Goal: Transaction & Acquisition: Purchase product/service

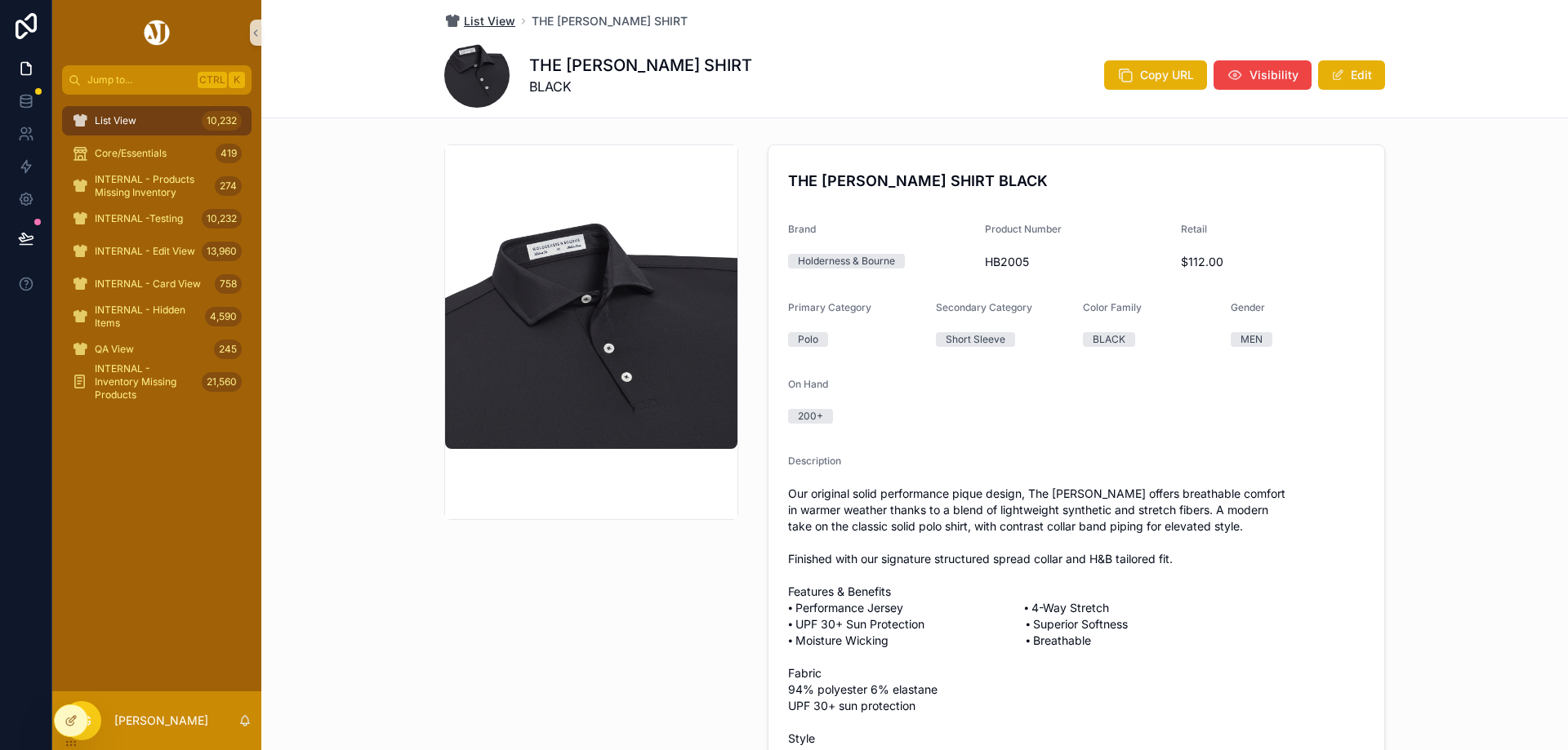
click at [486, 28] on span "List View" at bounding box center [489, 21] width 51 height 17
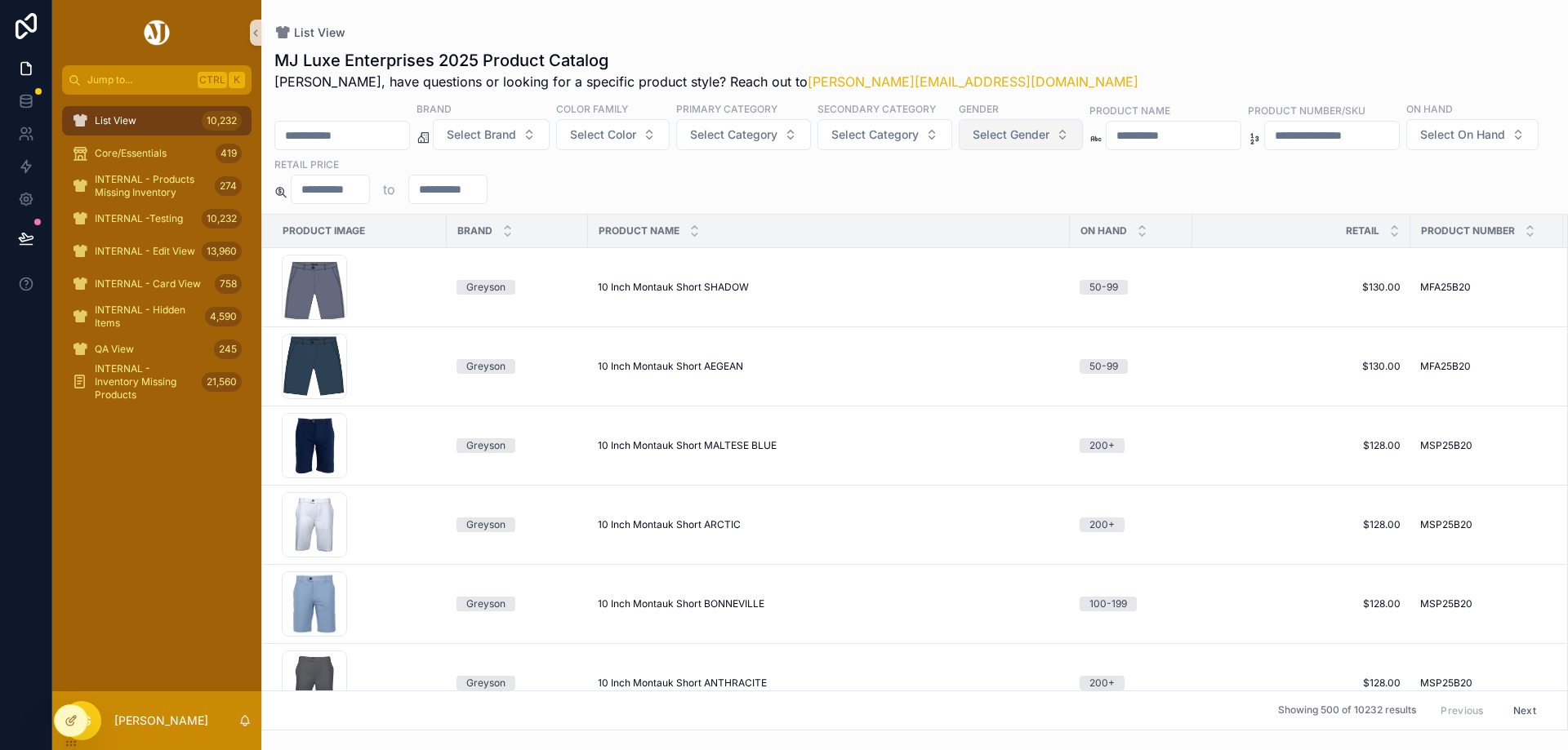
click at [1048, 129] on span "Select Gender" at bounding box center [1011, 135] width 76 height 17
click at [1201, 132] on input "scrollable content" at bounding box center [1174, 135] width 134 height 23
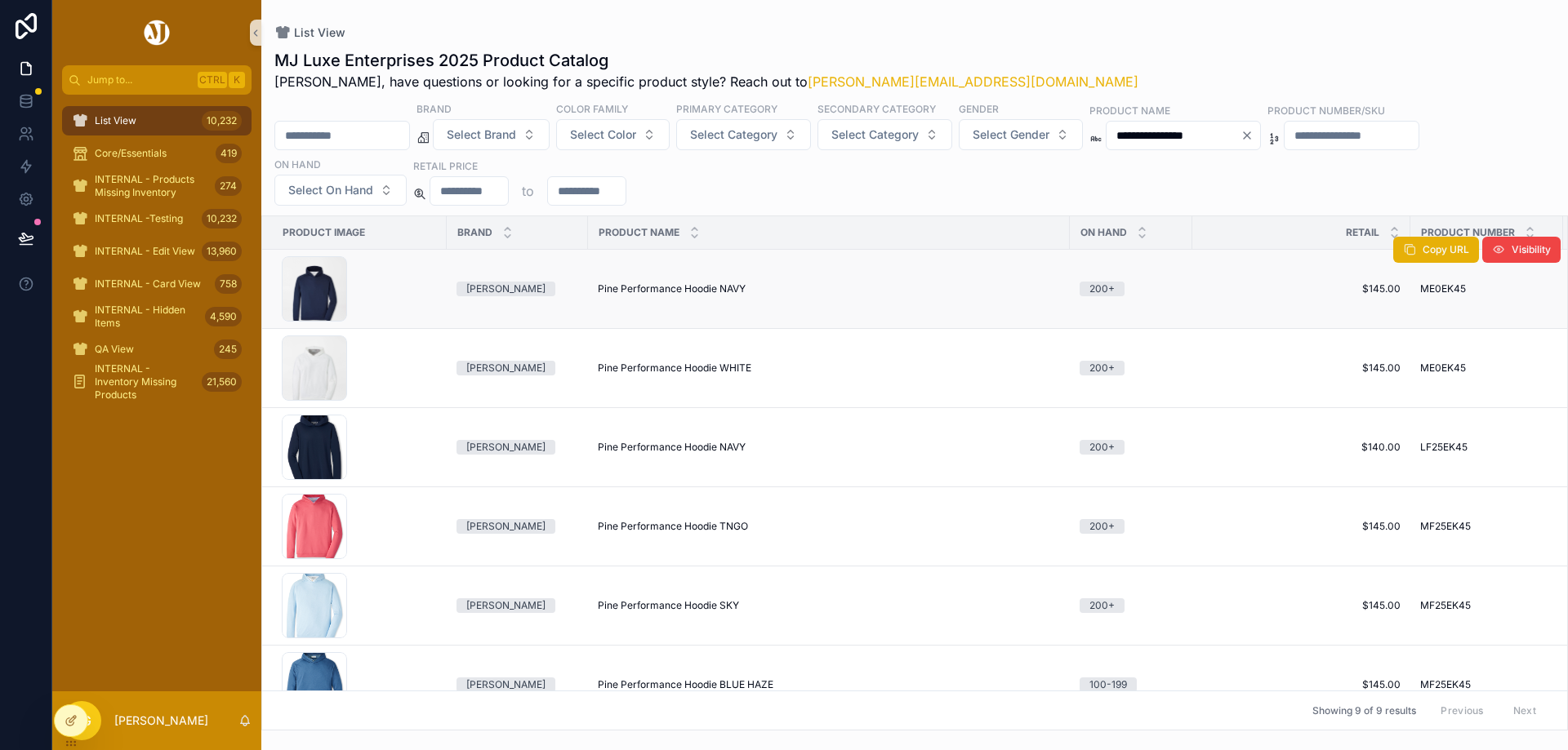
type input "**********"
click at [655, 287] on span "Pine Performance Hoodie NAVY" at bounding box center [671, 289] width 148 height 13
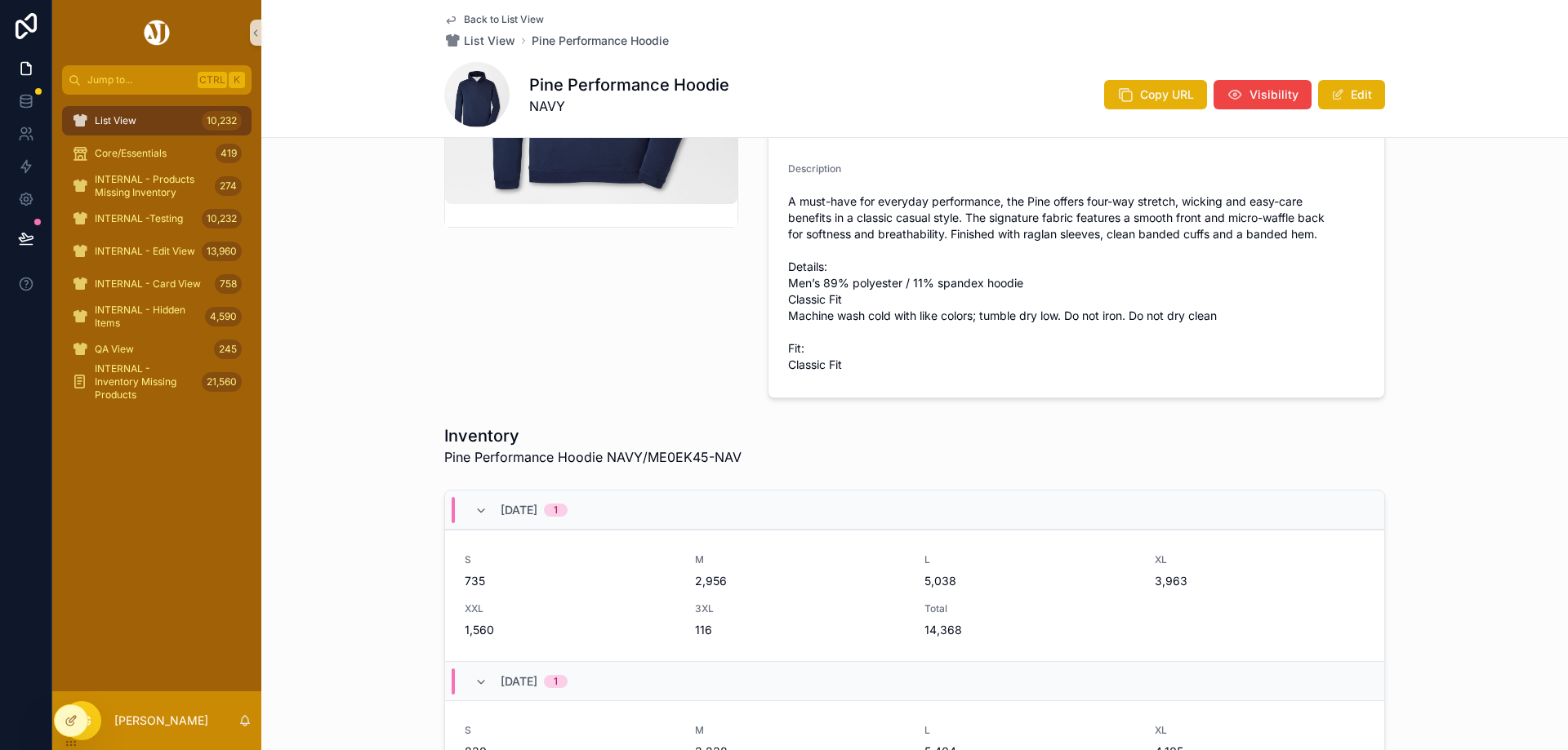
scroll to position [408, 0]
